Goal: Book appointment/travel/reservation

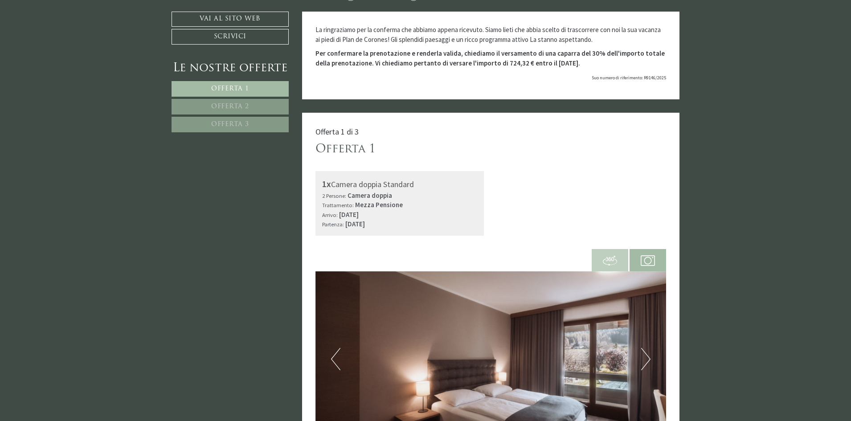
scroll to position [446, 0]
drag, startPoint x: 340, startPoint y: 215, endPoint x: 420, endPoint y: 222, distance: 80.5
click at [420, 222] on div "Arrivo: sabato, 27. dicembre 2025 Partenza: sabato, 03. gennaio 2026" at bounding box center [400, 218] width 156 height 19
copy div "sabato, 27. dicembre 2025 Partenza: sabato, 03. gennaio 2026"
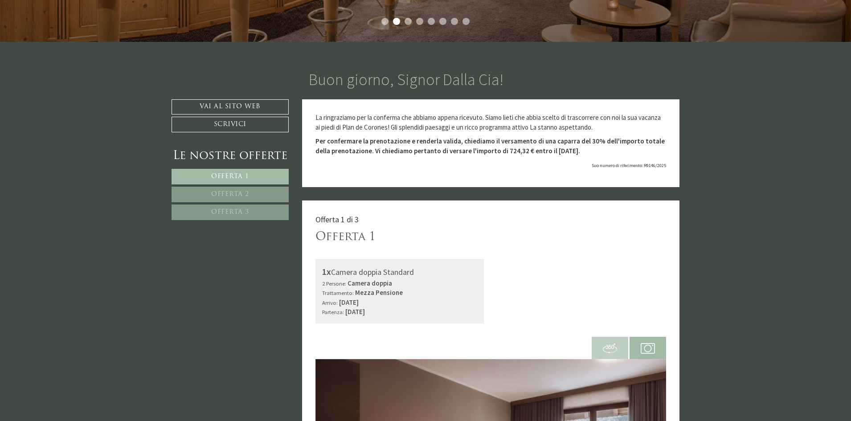
scroll to position [357, 0]
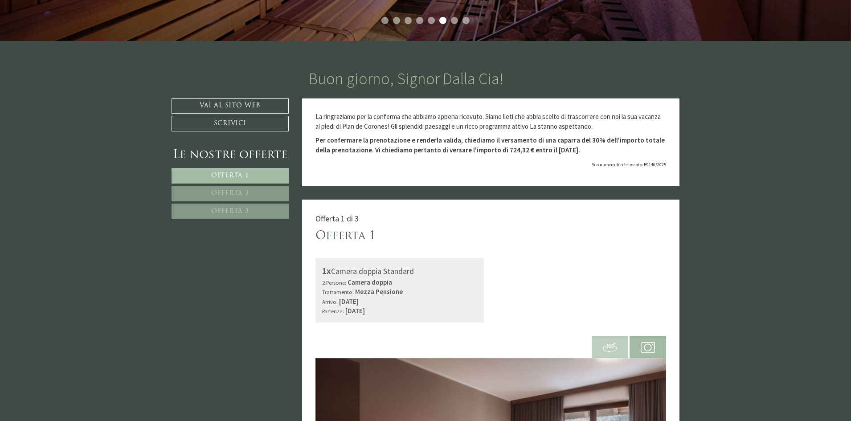
scroll to position [267, 0]
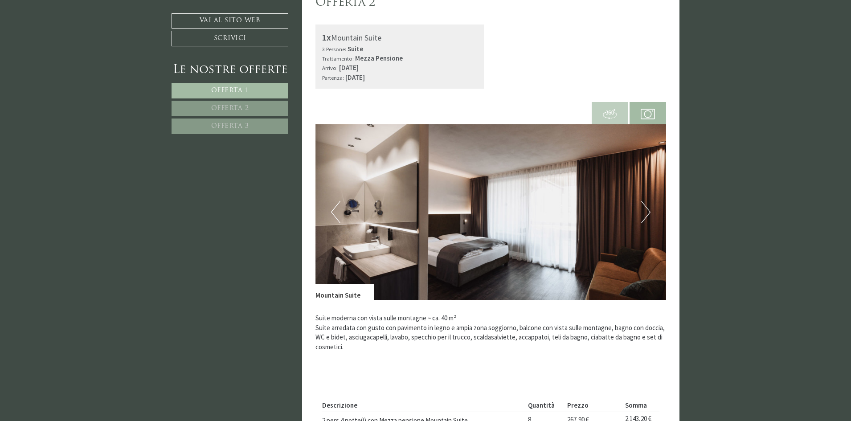
scroll to position [1337, 0]
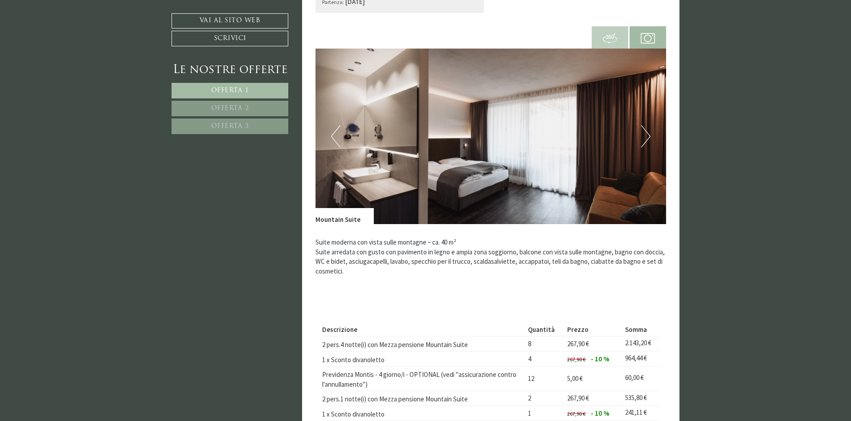
click at [648, 132] on button "Next" at bounding box center [645, 136] width 9 height 22
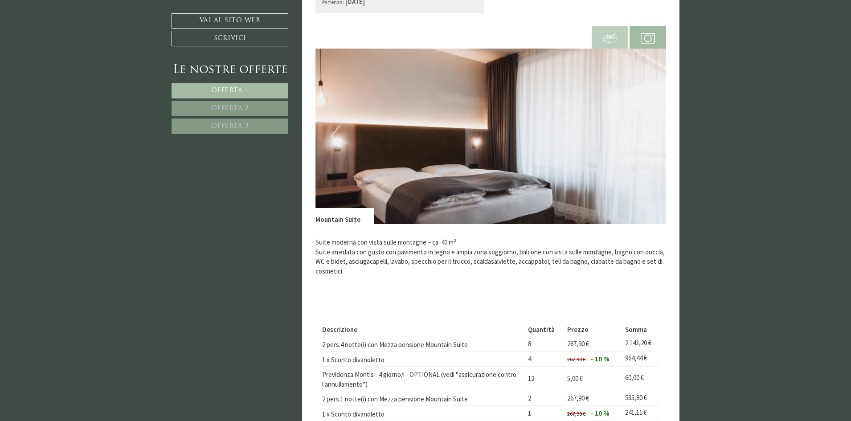
click at [648, 132] on button "Next" at bounding box center [645, 136] width 9 height 22
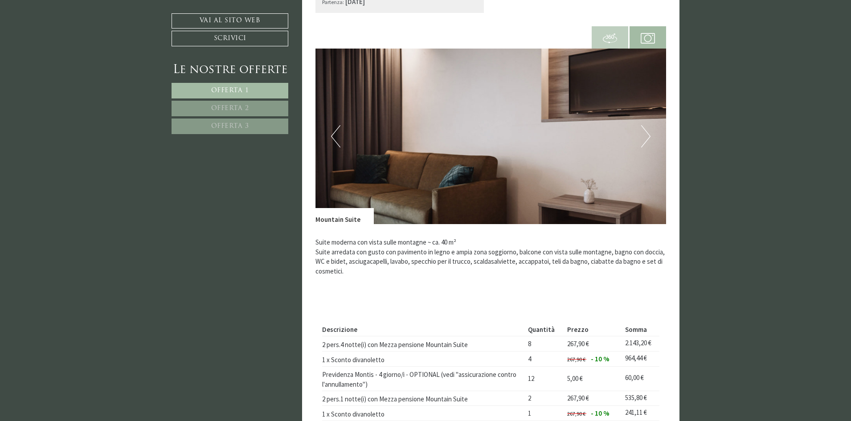
click at [648, 132] on button "Next" at bounding box center [645, 136] width 9 height 22
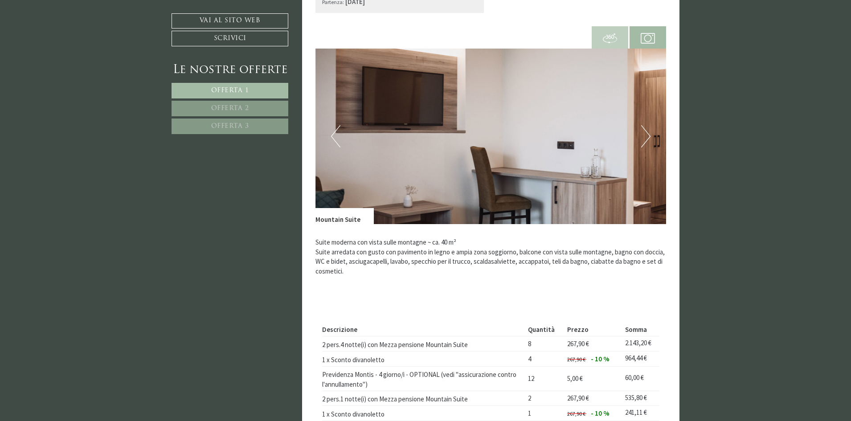
click at [648, 137] on button "Next" at bounding box center [645, 136] width 9 height 22
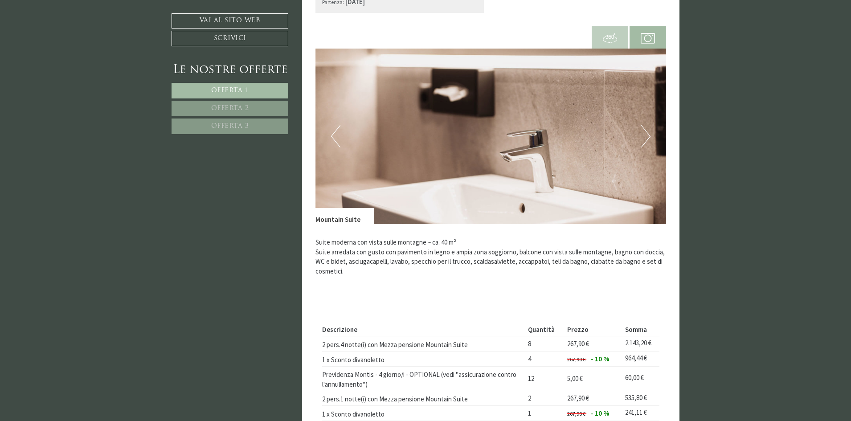
click at [648, 137] on button "Next" at bounding box center [645, 136] width 9 height 22
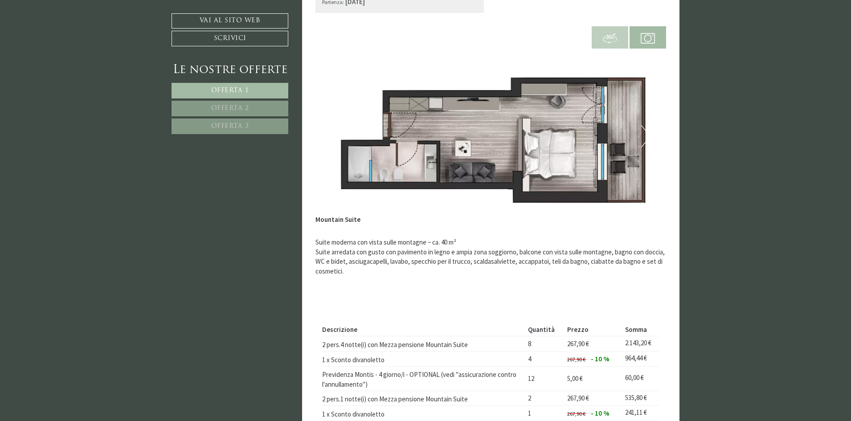
click at [648, 137] on button "Next" at bounding box center [645, 136] width 9 height 22
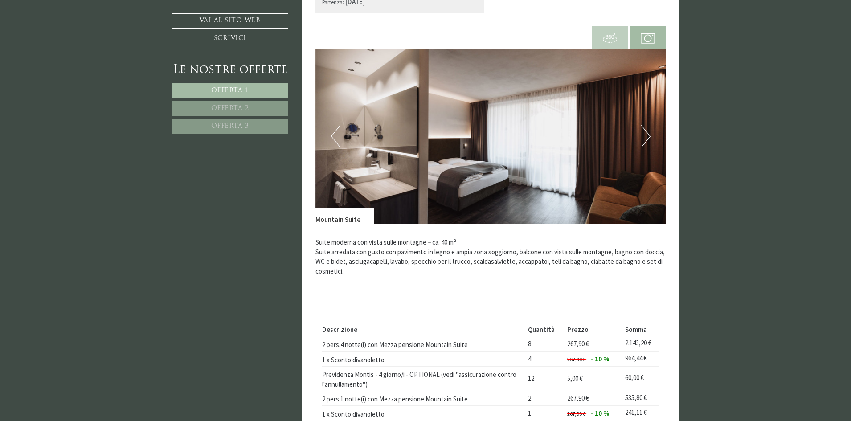
click at [648, 137] on button "Next" at bounding box center [645, 136] width 9 height 22
